Goal: Check status: Check status

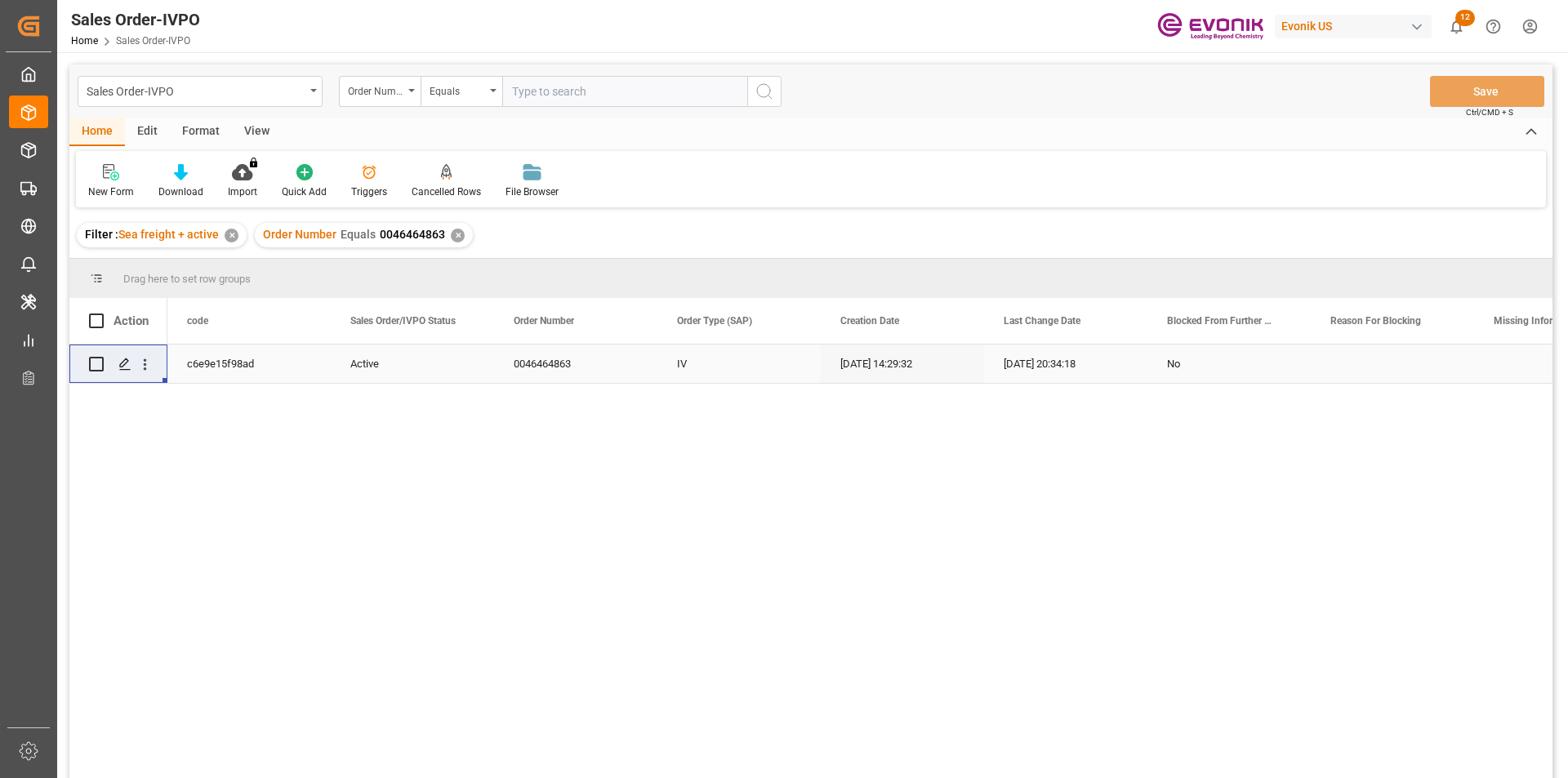
click at [457, 239] on div "✕" at bounding box center [457, 236] width 14 height 14
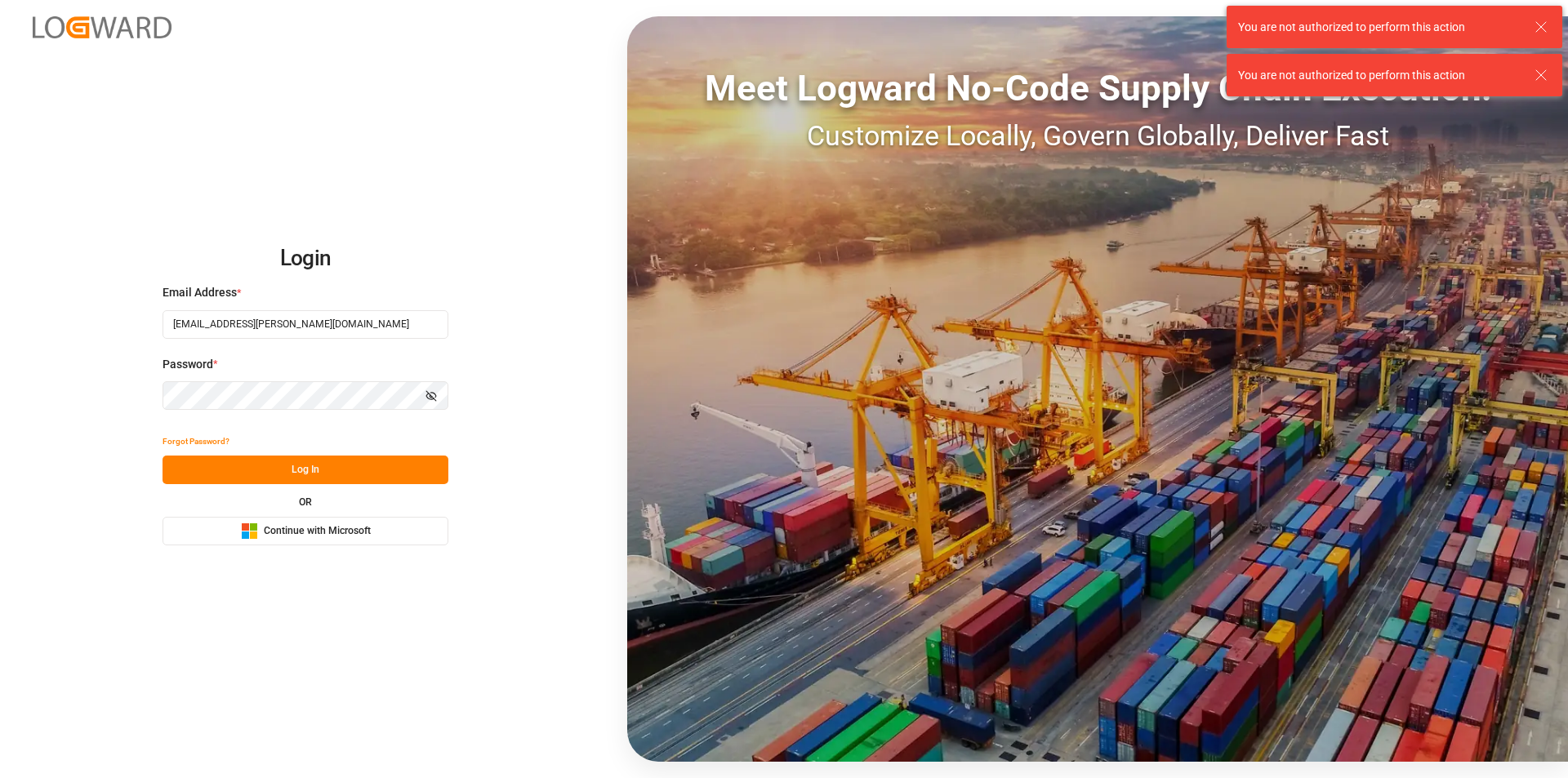
click at [363, 458] on button "Log In" at bounding box center [305, 469] width 285 height 28
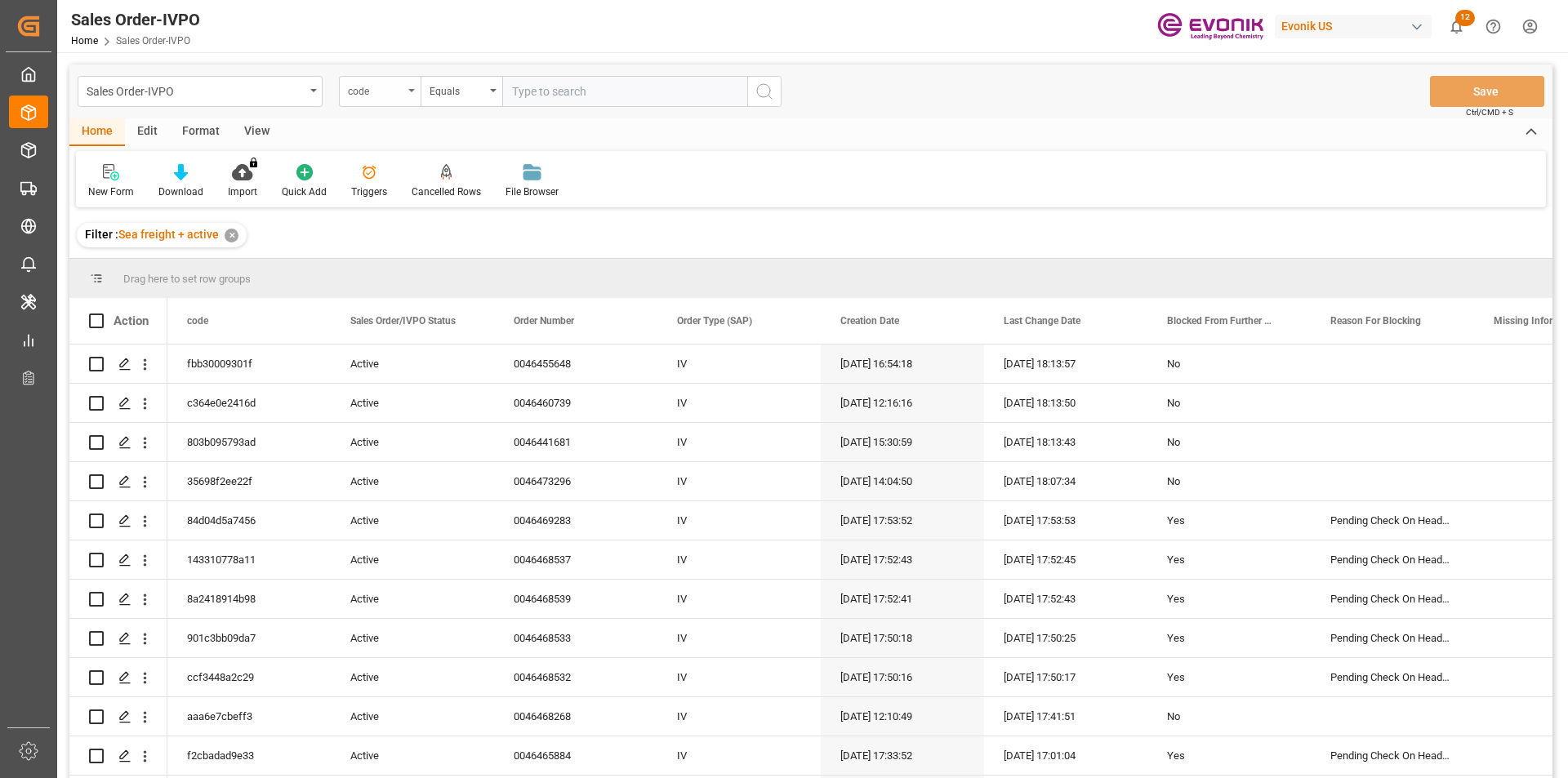
click at [376, 95] on div "code" at bounding box center [375, 89] width 55 height 19
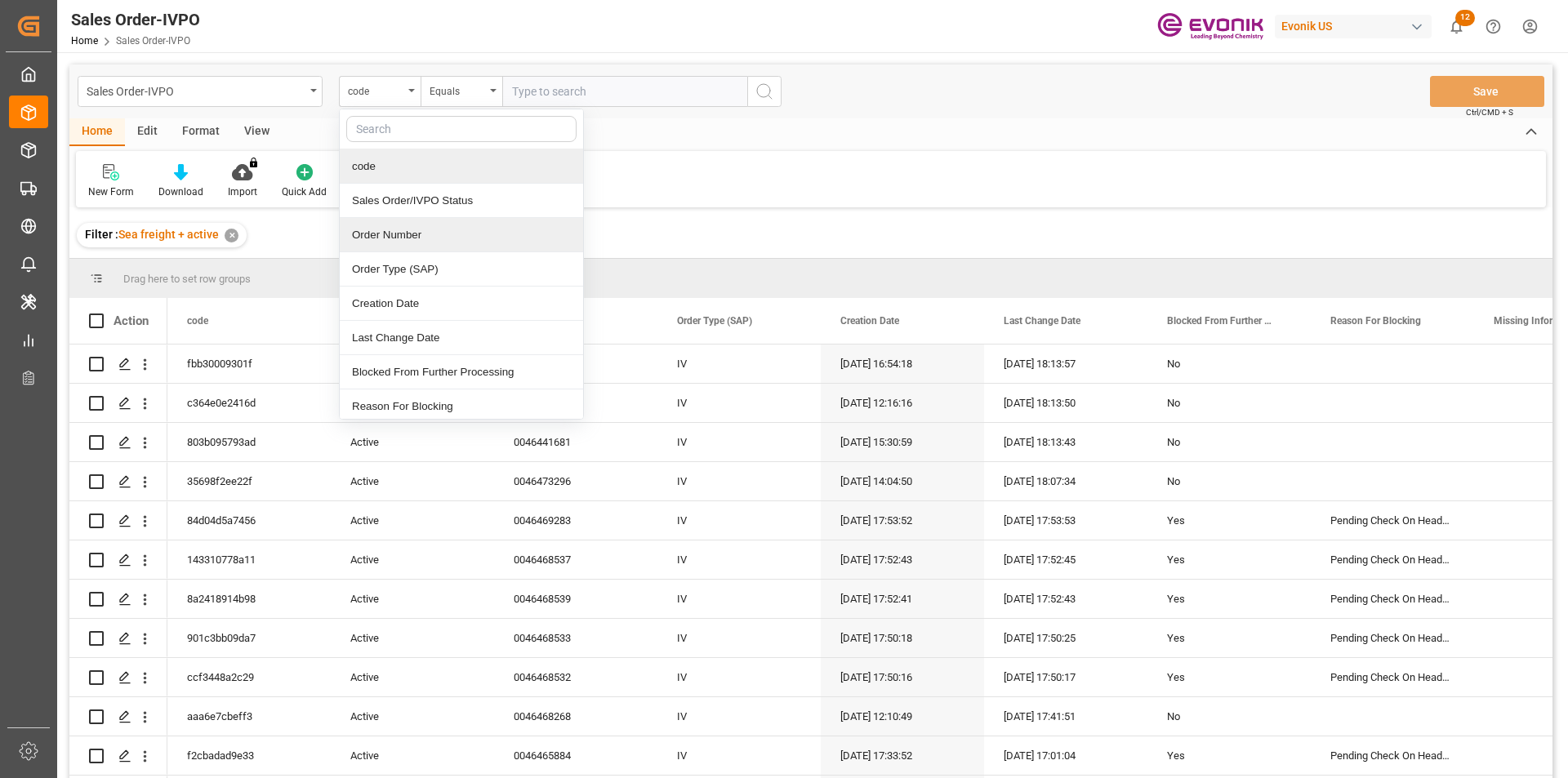
click at [404, 233] on div "Order Number" at bounding box center [461, 235] width 243 height 35
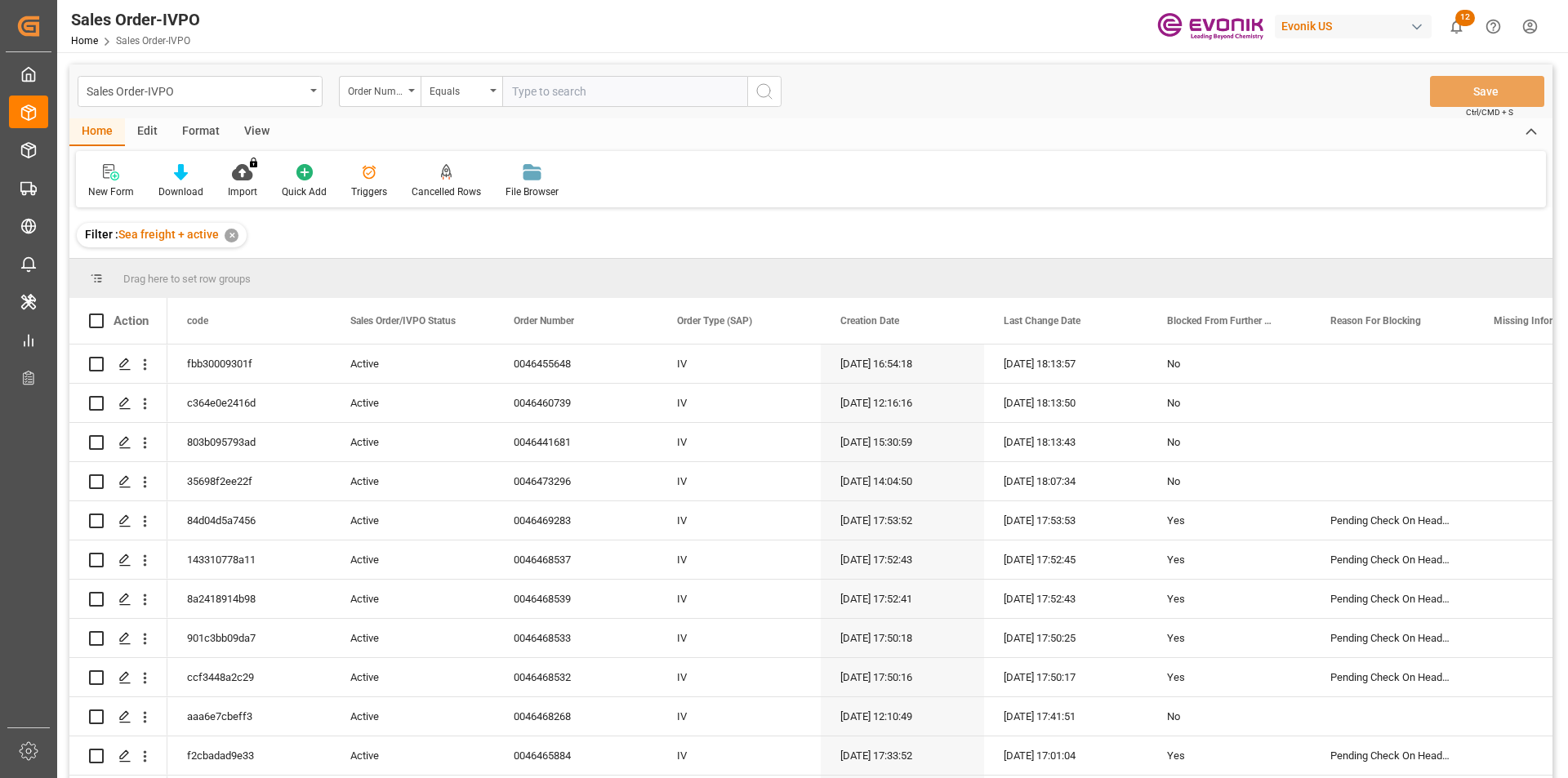
click at [536, 96] on input "text" at bounding box center [624, 91] width 245 height 31
paste input "2007115599"
type input "2007115599"
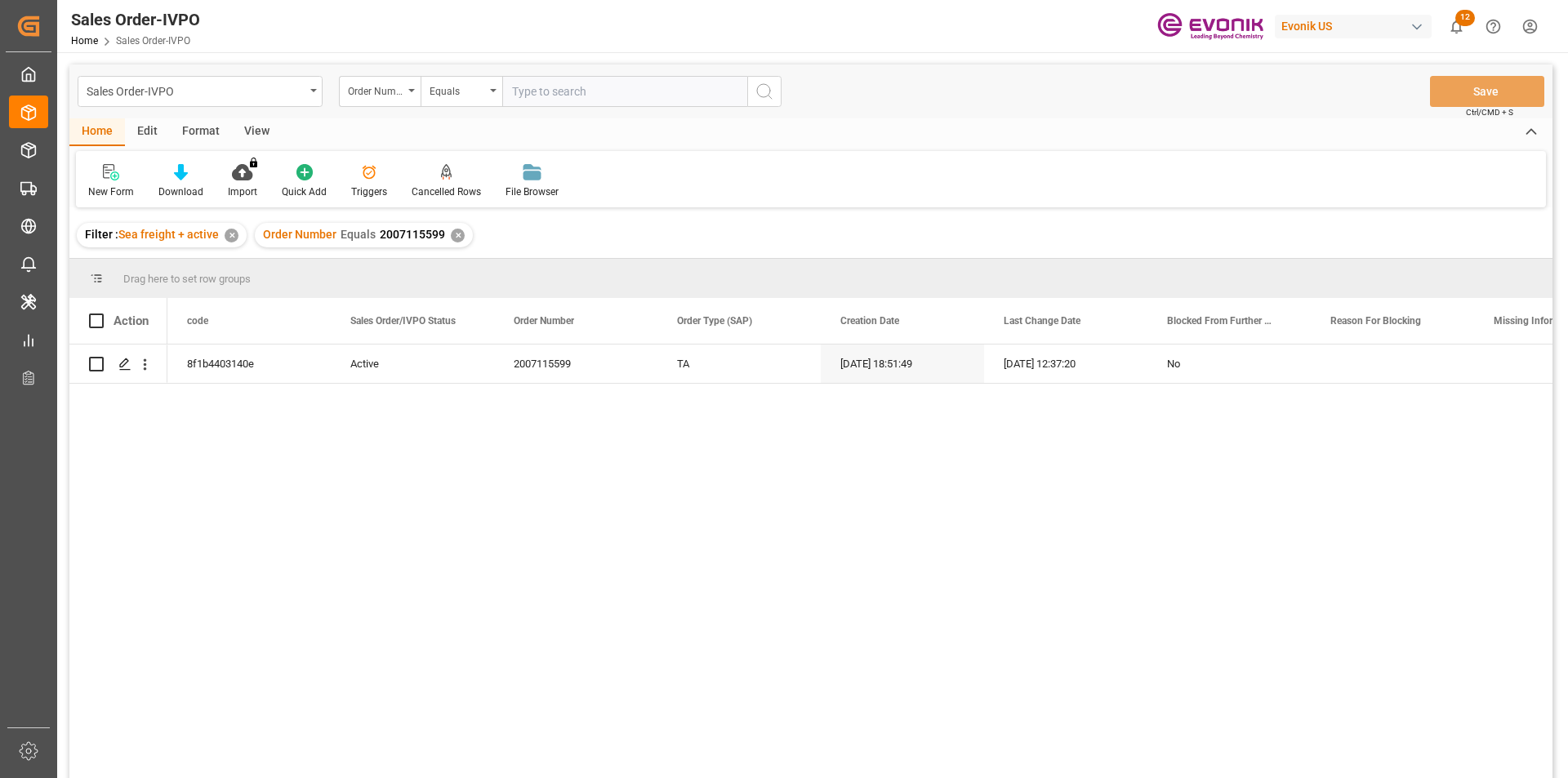
click at [261, 134] on div "View" at bounding box center [256, 132] width 50 height 28
click at [178, 190] on div "Standard Templates" at bounding box center [185, 192] width 82 height 15
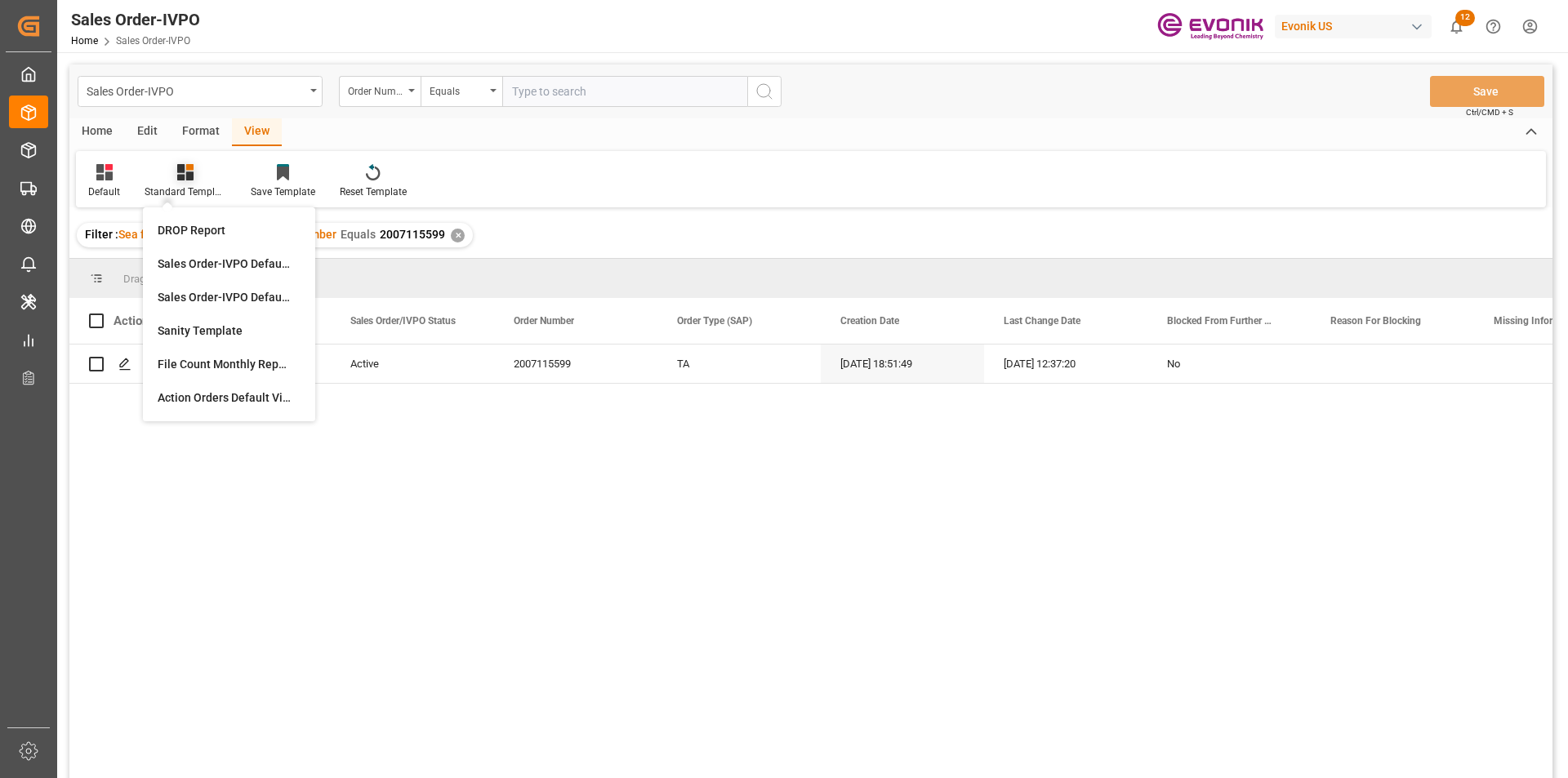
click at [187, 179] on icon at bounding box center [185, 172] width 16 height 16
click at [85, 91] on div "Sales Order-IVPO" at bounding box center [200, 91] width 245 height 31
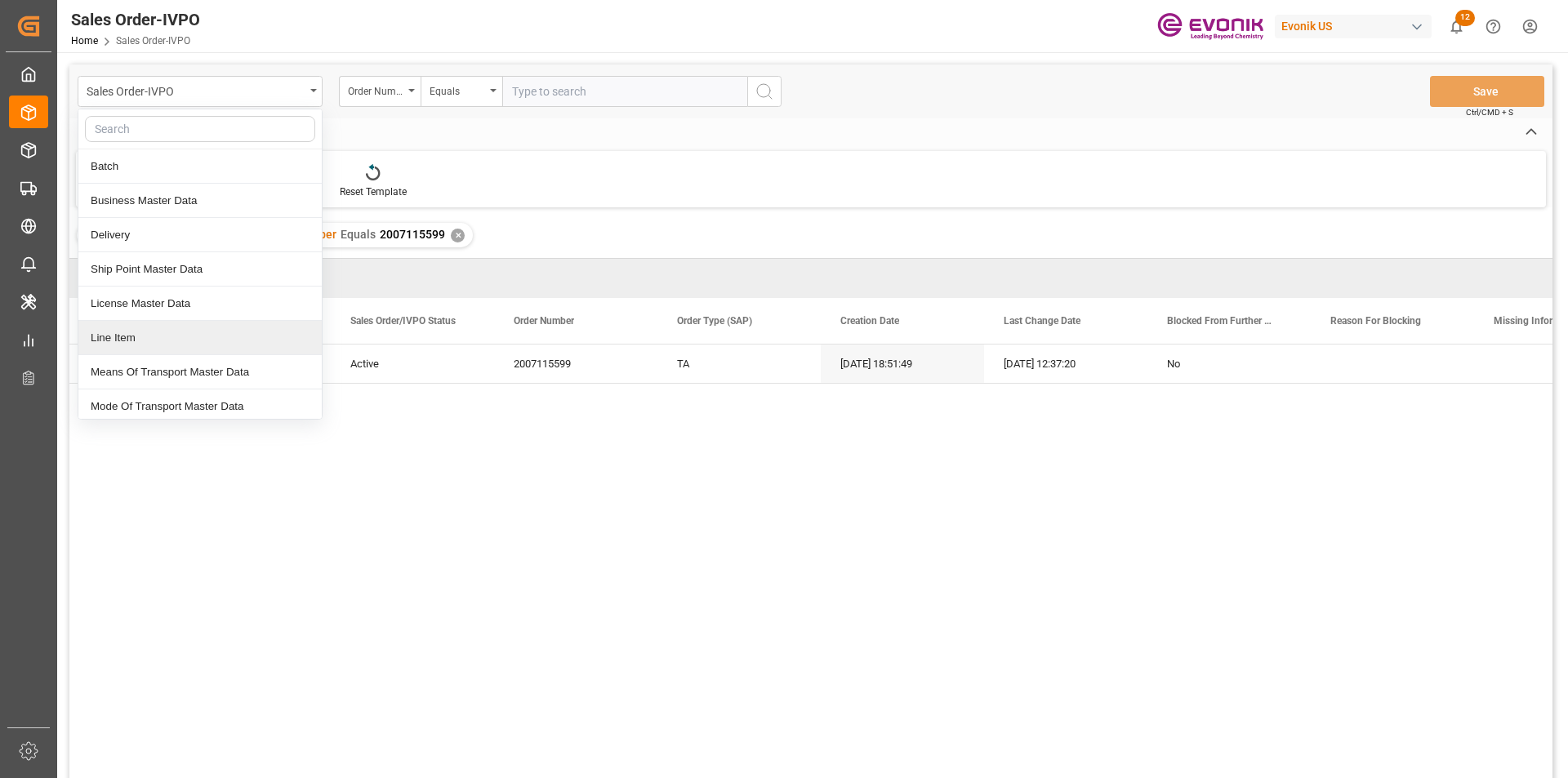
click at [110, 332] on div "Line Item" at bounding box center [199, 338] width 243 height 35
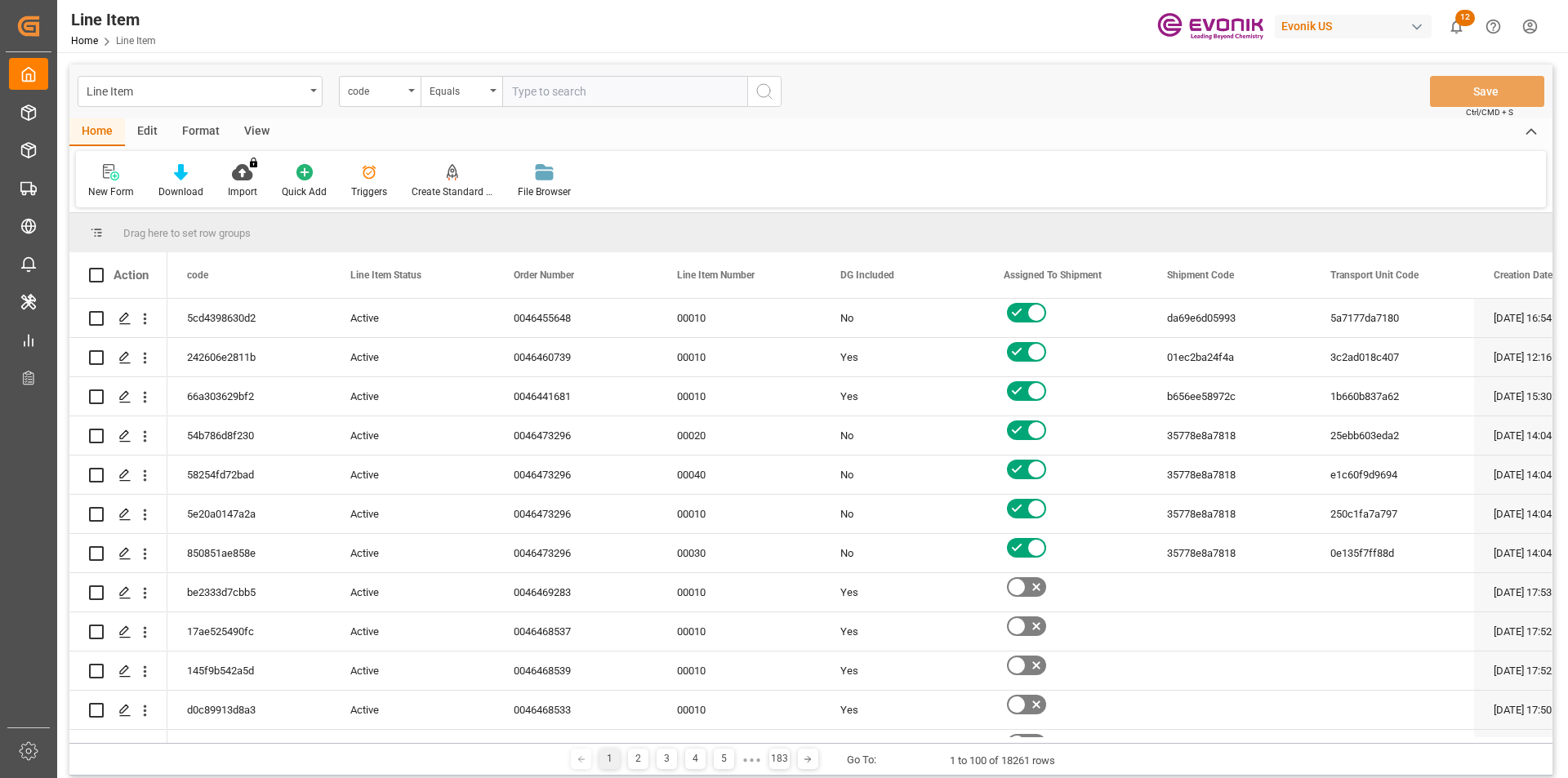
click at [410, 98] on div "code" at bounding box center [379, 91] width 82 height 31
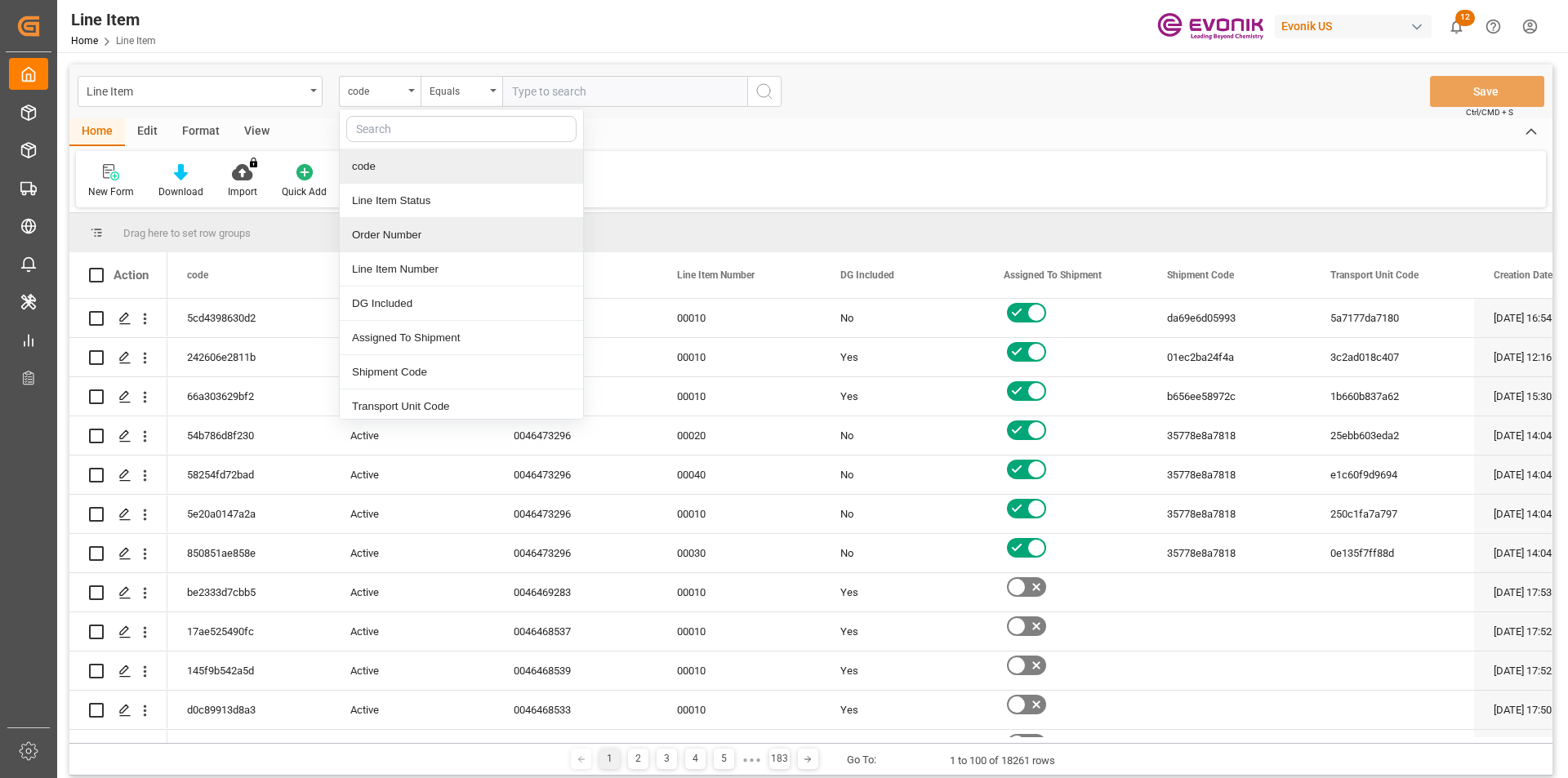
click at [417, 236] on div "Order Number" at bounding box center [461, 235] width 243 height 35
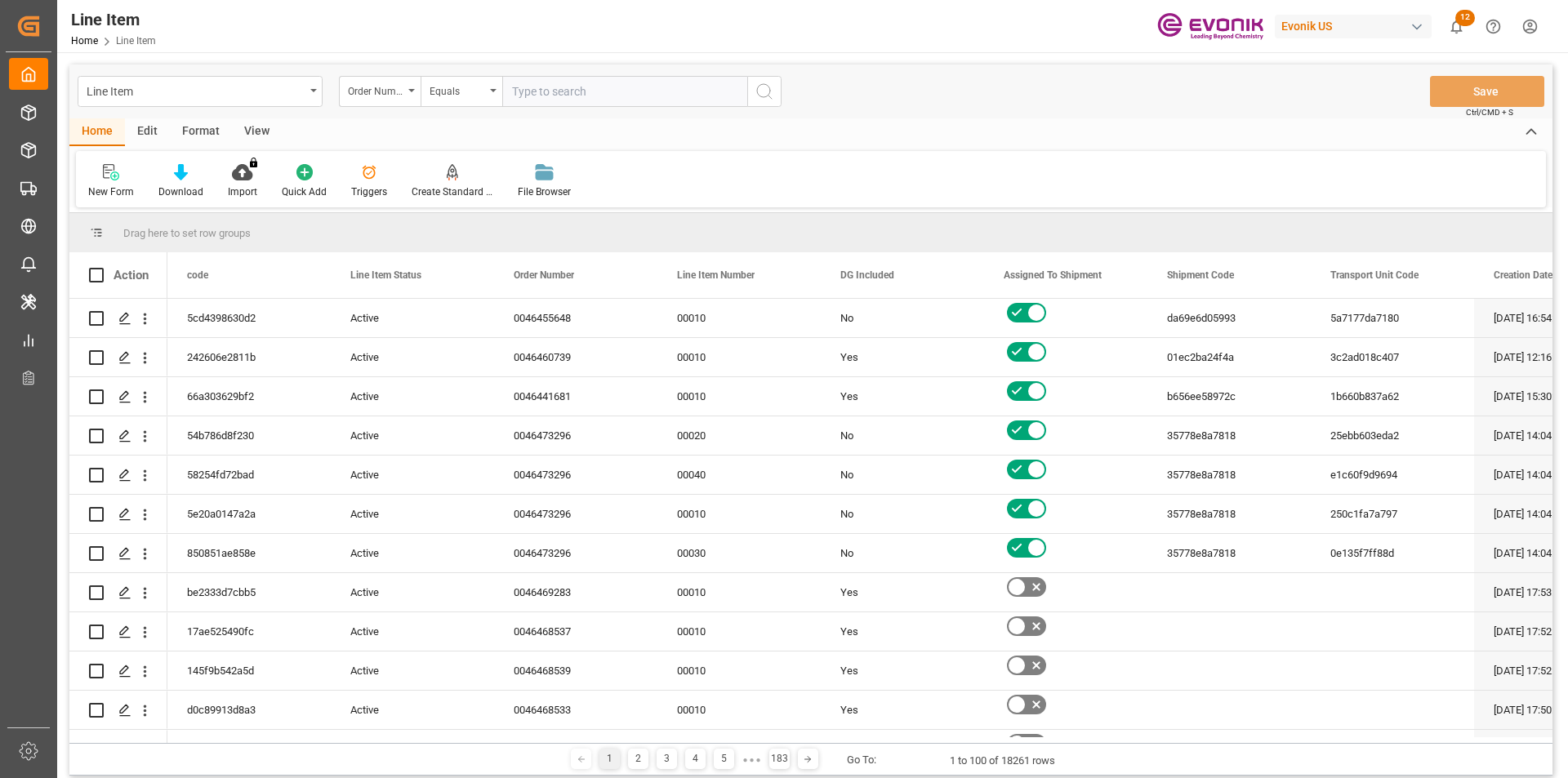
click at [525, 91] on input "text" at bounding box center [624, 91] width 245 height 31
paste input "2007115599"
type input "2007115599"
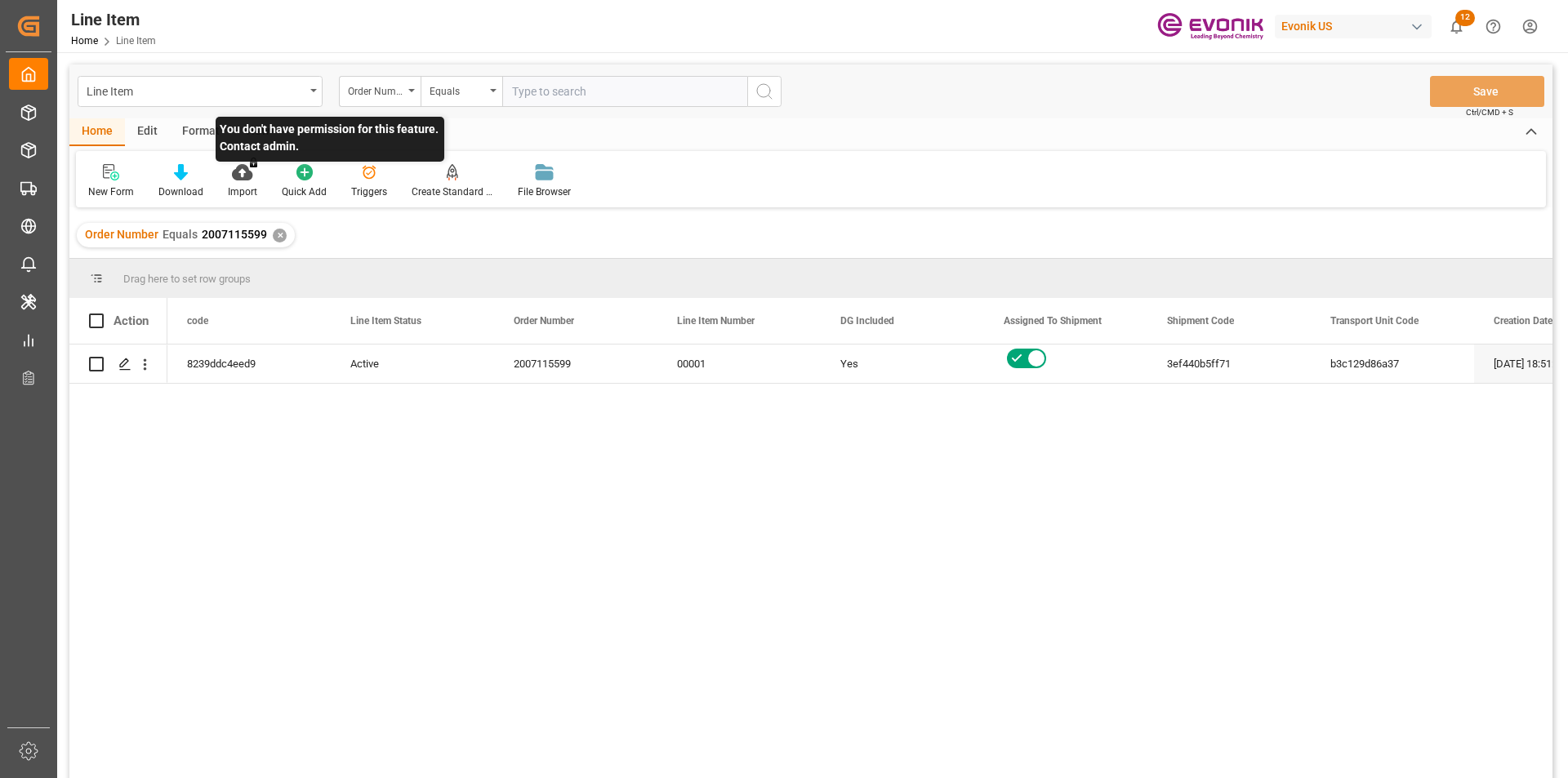
click at [252, 130] on p "You don't have permission for this feature. Contact admin." at bounding box center [331, 139] width 229 height 45
click at [266, 130] on div "View" at bounding box center [256, 132] width 50 height 28
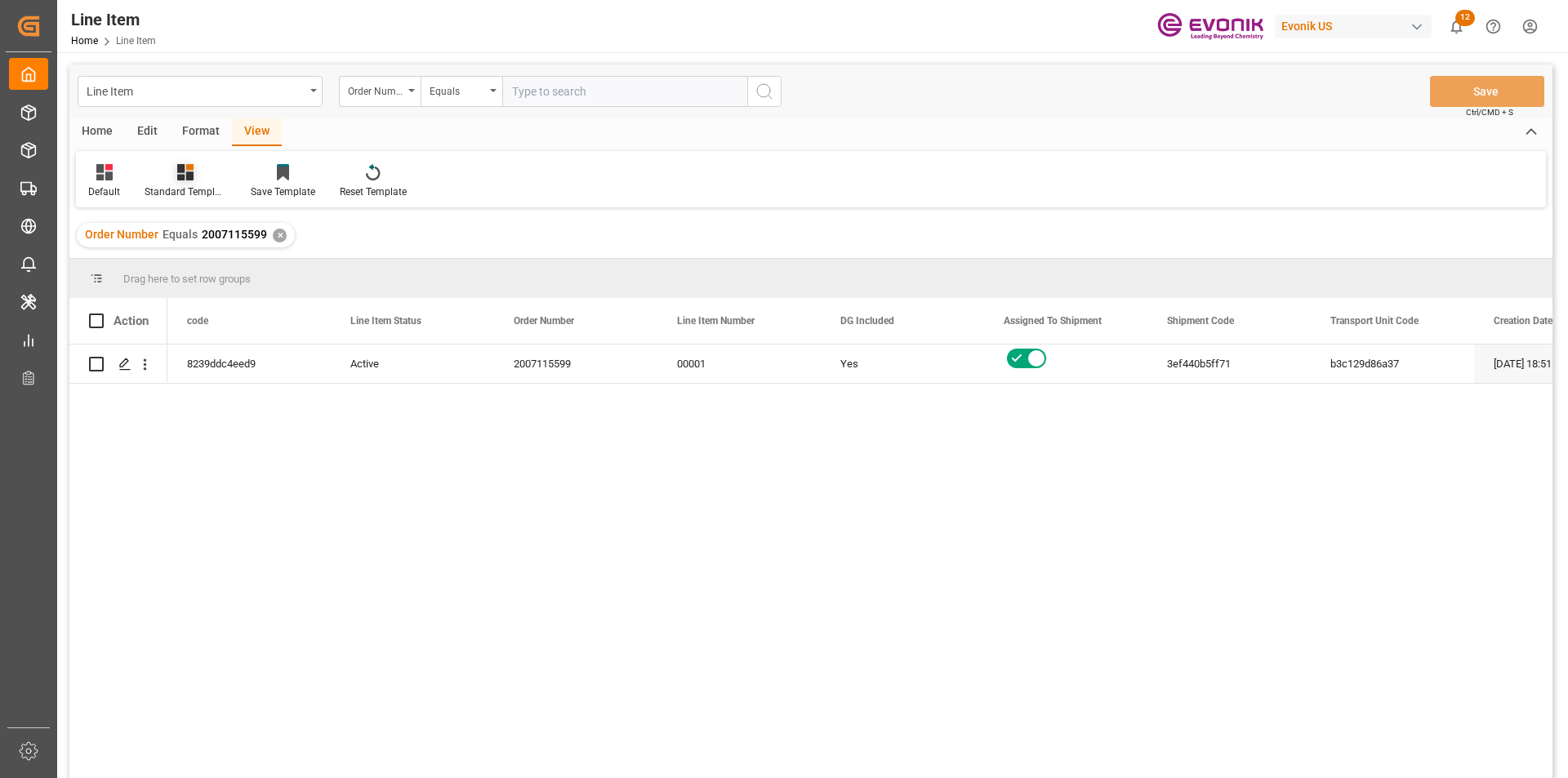
click at [192, 174] on icon at bounding box center [185, 172] width 16 height 16
click at [213, 361] on div "AES View" at bounding box center [229, 364] width 143 height 17
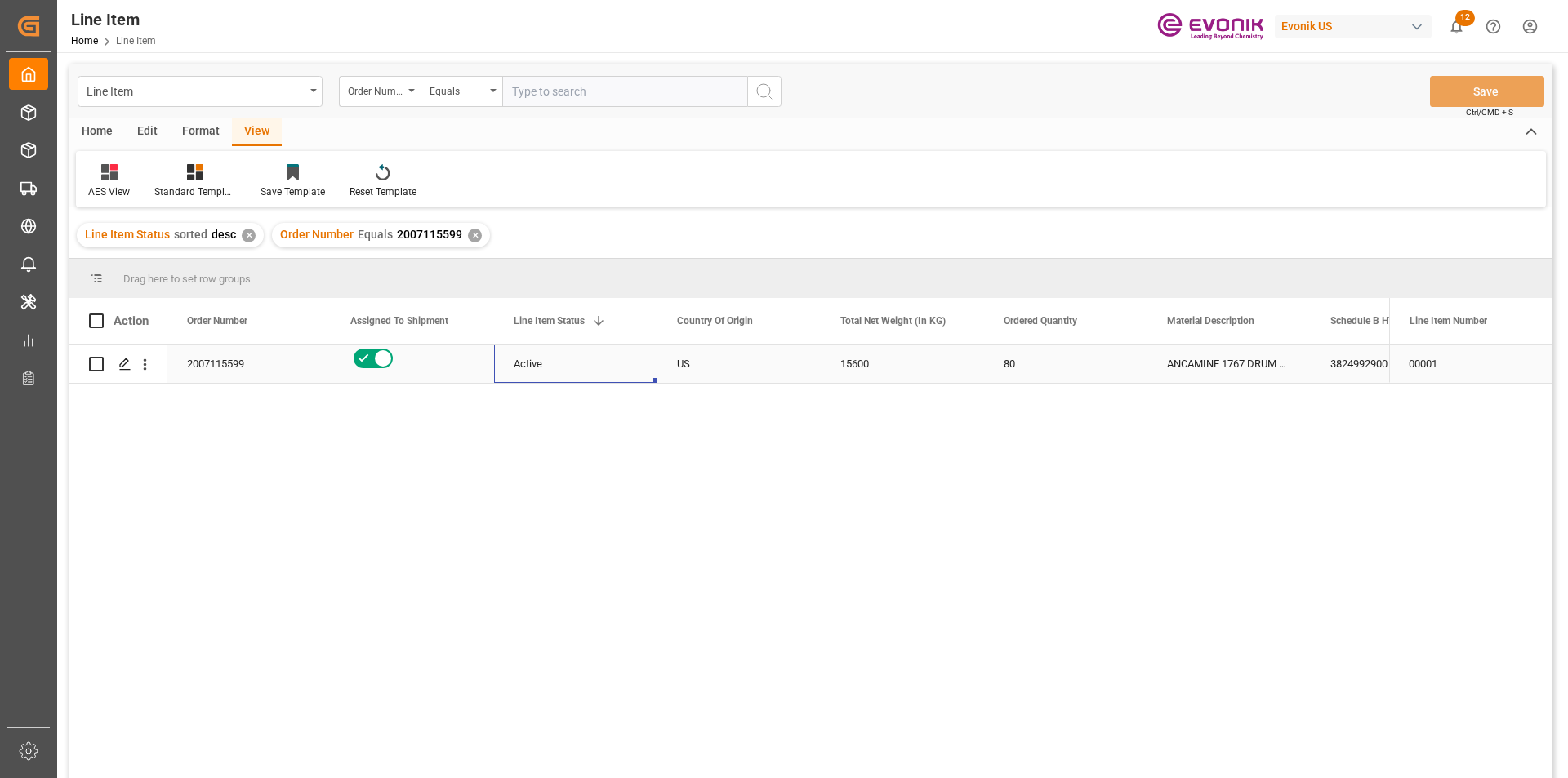
click at [592, 368] on div "Active" at bounding box center [576, 364] width 124 height 38
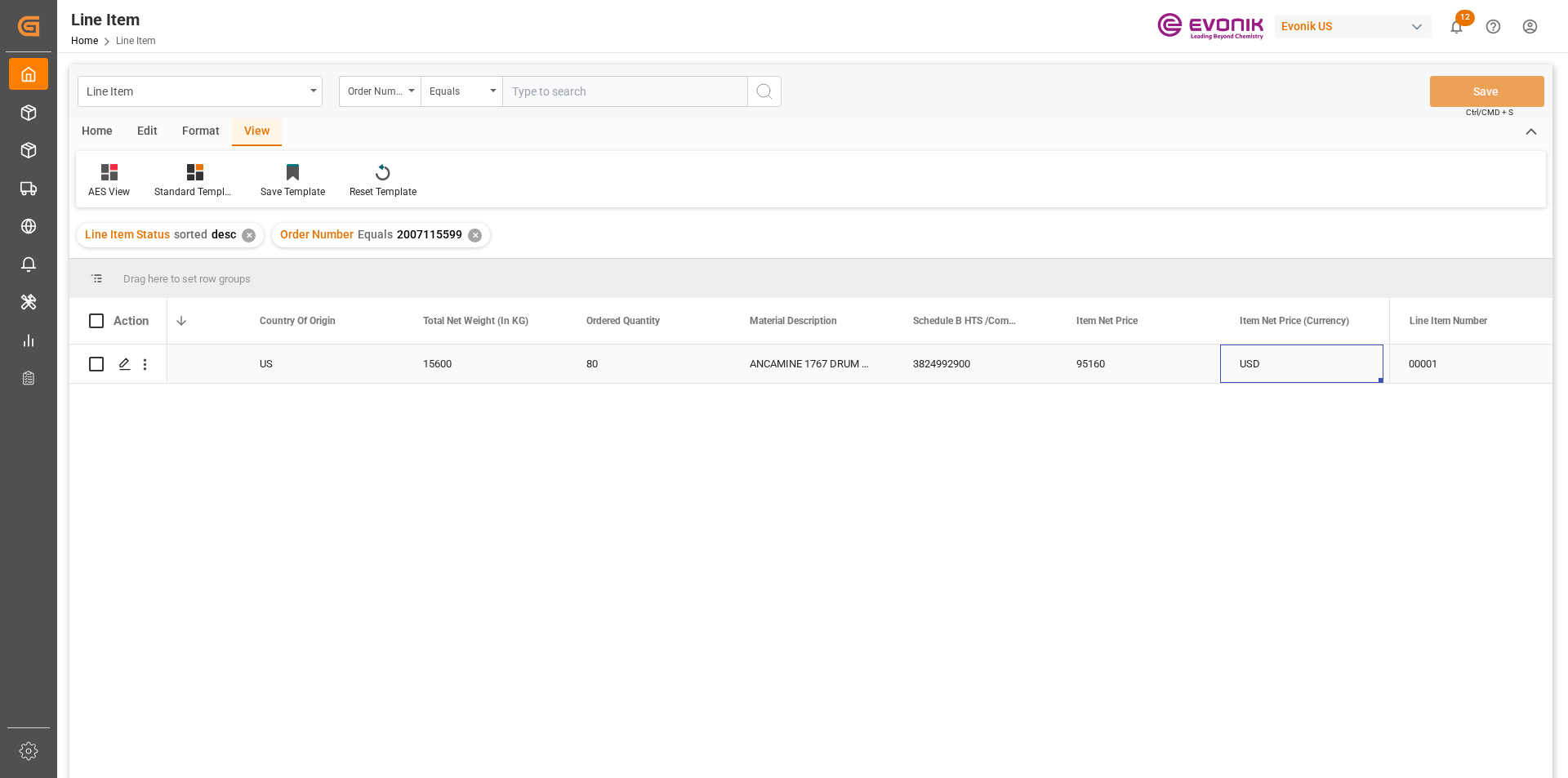
scroll to position [0, 580]
